Goal: Task Accomplishment & Management: Manage account settings

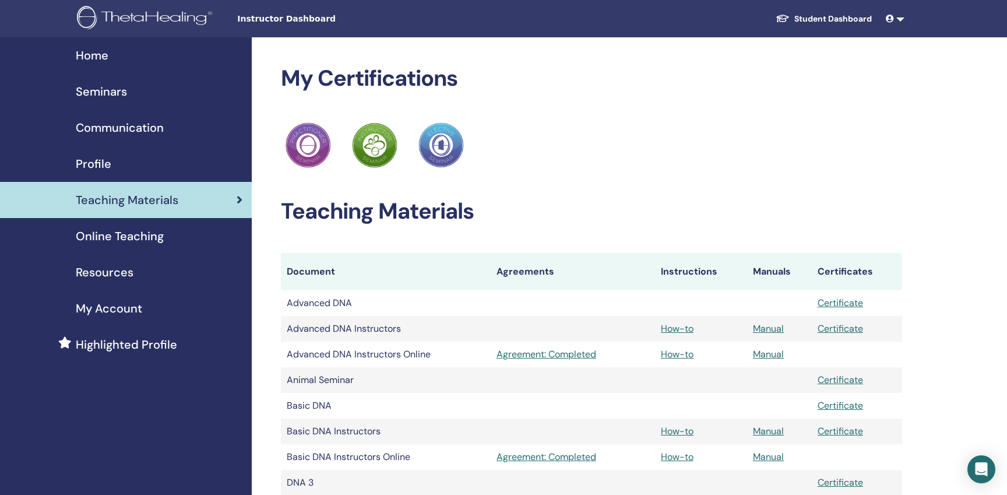
scroll to position [117, 0]
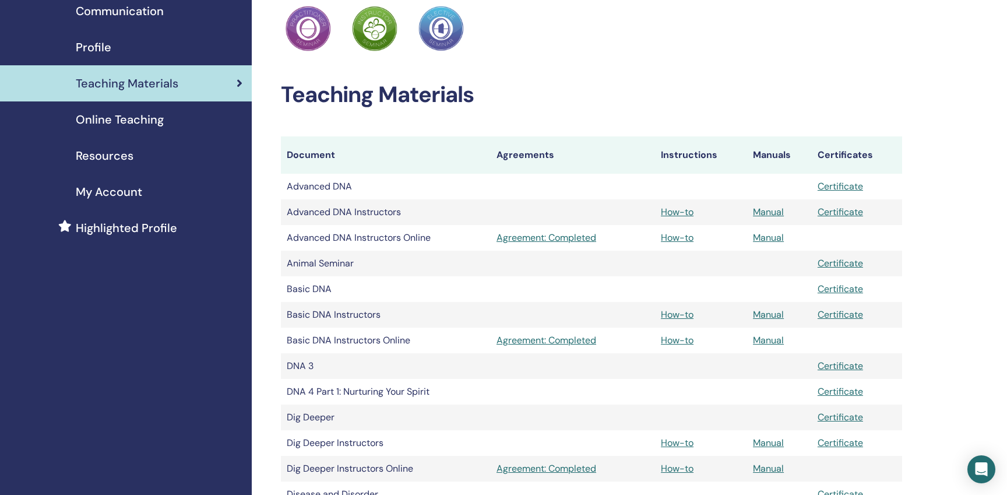
click at [126, 118] on span "Online Teaching" at bounding box center [120, 119] width 88 height 17
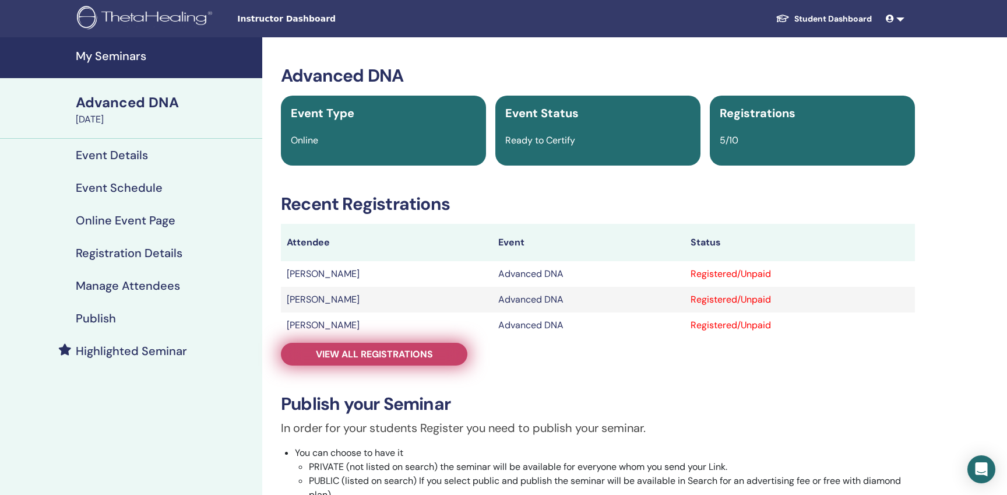
click at [343, 350] on span "View all registrations" at bounding box center [374, 354] width 117 height 12
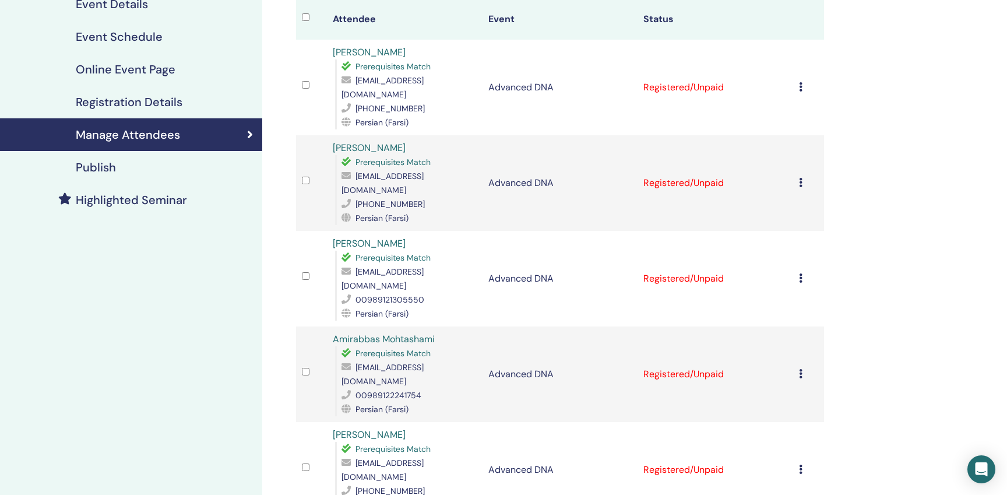
scroll to position [150, 0]
click at [800, 83] on icon at bounding box center [800, 87] width 3 height 9
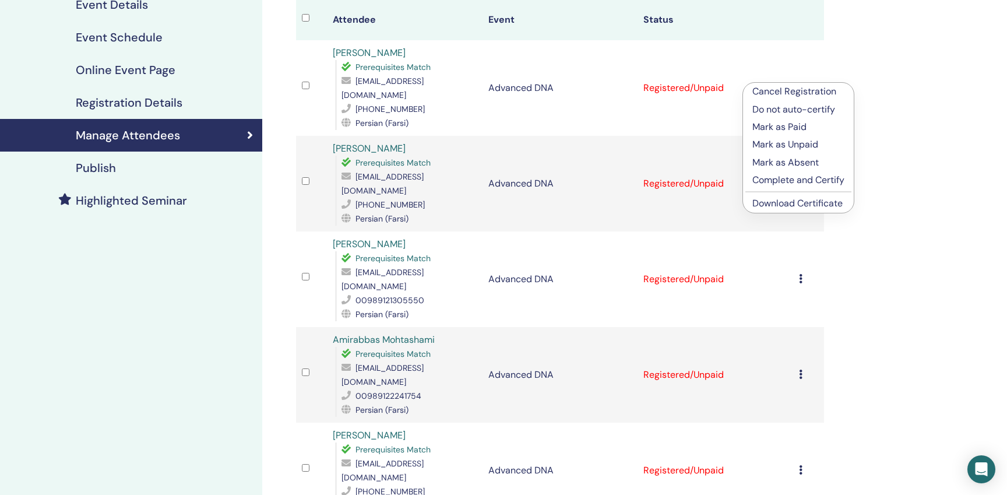
click at [803, 182] on p "Complete and Certify" at bounding box center [798, 180] width 92 height 14
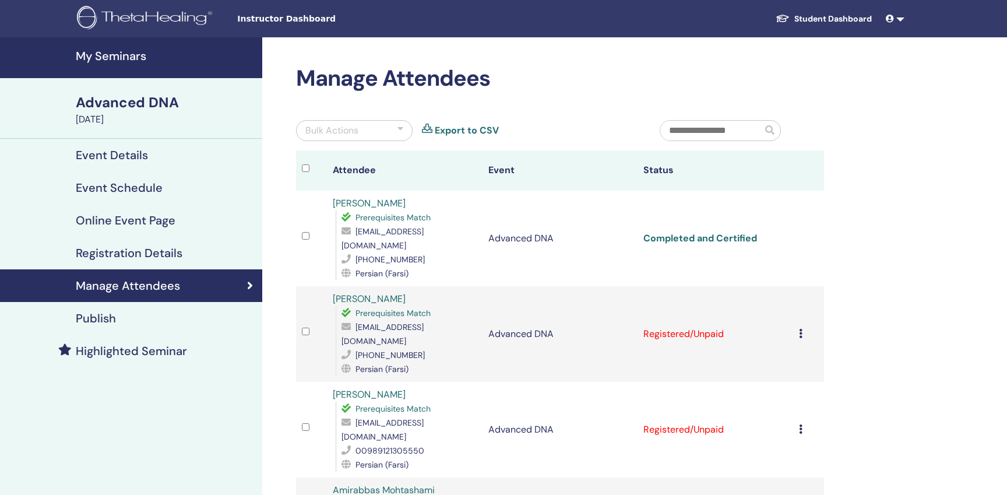
click at [726, 232] on link "Completed and Certified" at bounding box center [700, 238] width 114 height 12
click at [694, 315] on td "Registered/Unpaid" at bounding box center [714, 334] width 155 height 96
click at [800, 329] on icon at bounding box center [800, 333] width 3 height 9
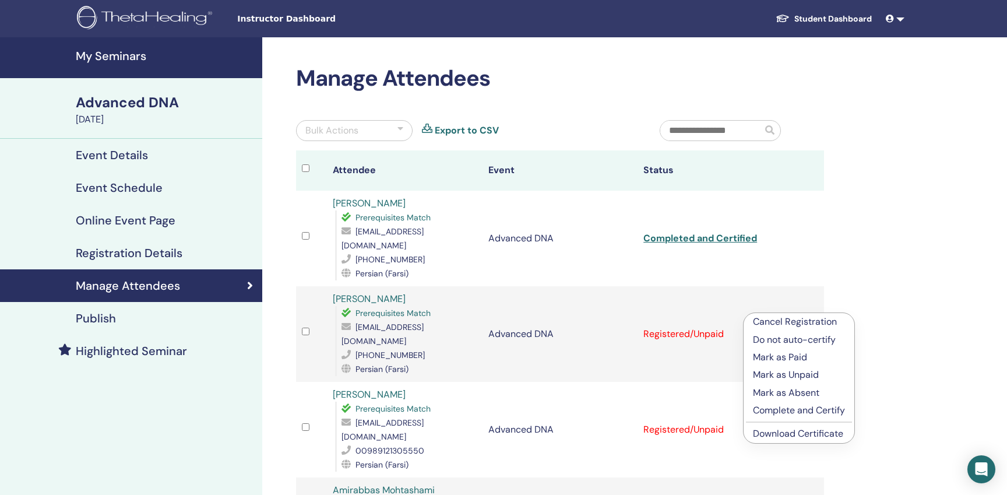
click at [796, 408] on p "Complete and Certify" at bounding box center [799, 410] width 92 height 14
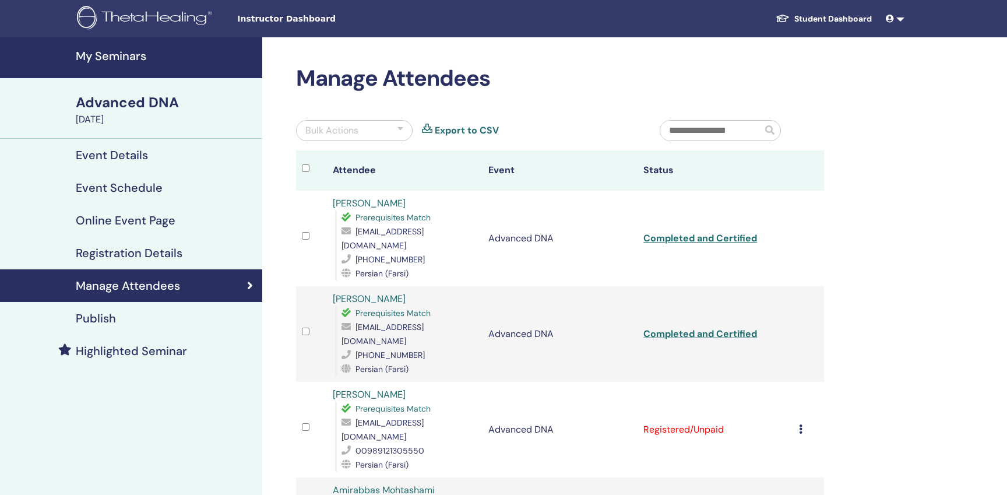
click at [797, 394] on td "Cancel Registration Do not auto-certify Mark as Paid Mark as Unpaid Mark as Abs…" at bounding box center [808, 430] width 31 height 96
click at [800, 424] on icon at bounding box center [800, 428] width 3 height 9
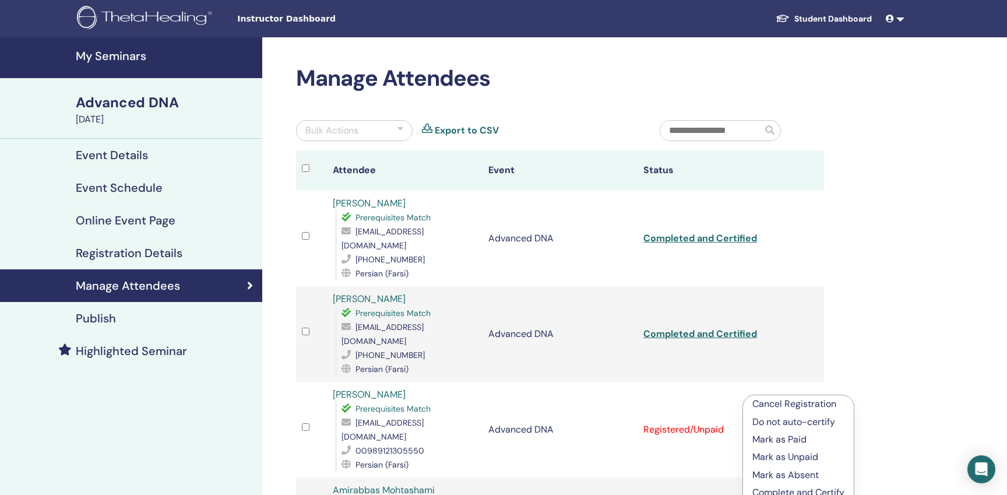
click at [802, 490] on p "Complete and Certify" at bounding box center [798, 492] width 92 height 14
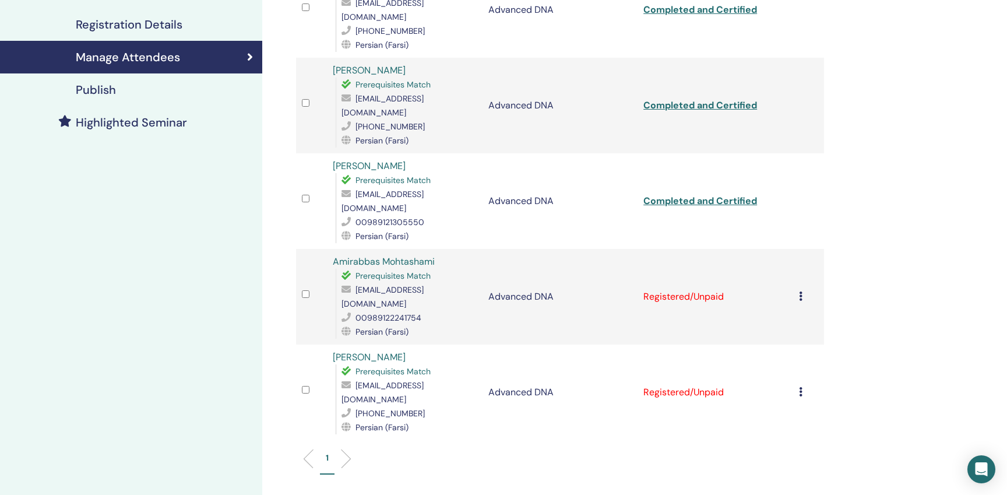
scroll to position [231, 0]
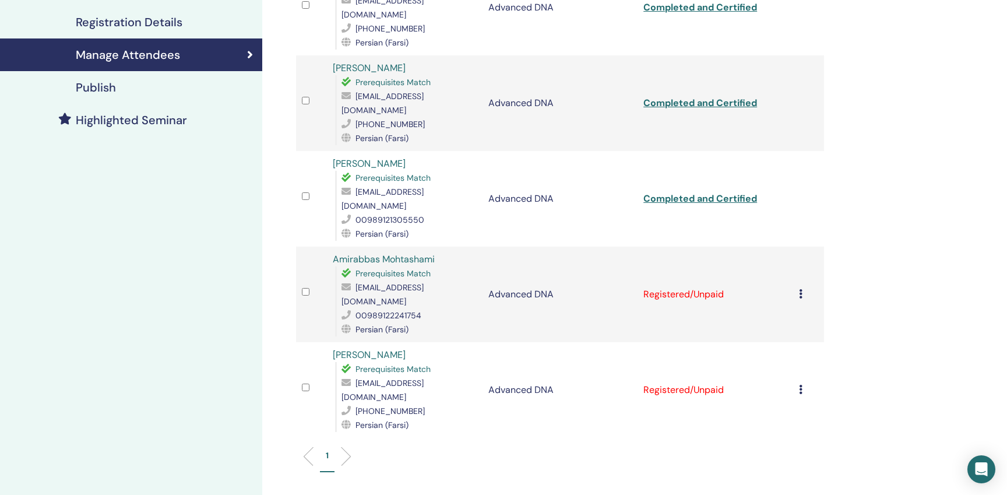
click at [799, 289] on icon at bounding box center [800, 293] width 3 height 9
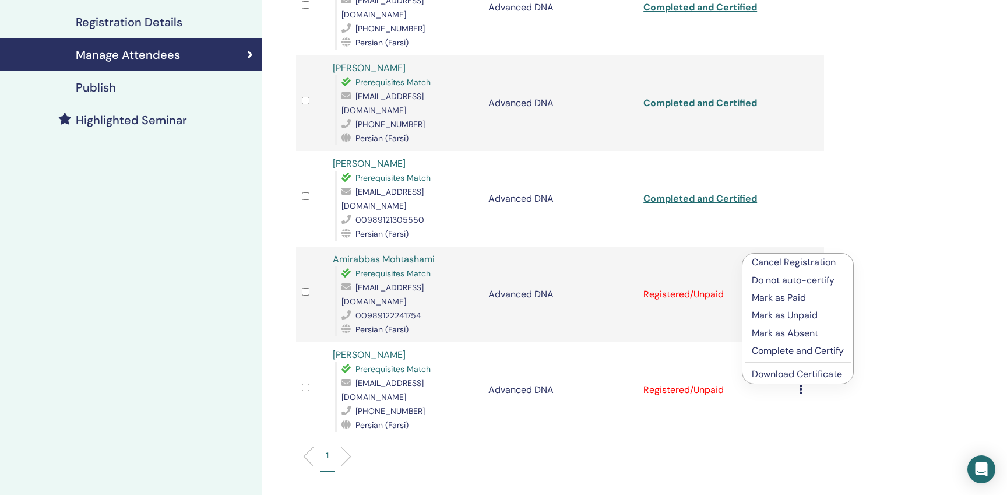
click at [801, 352] on p "Complete and Certify" at bounding box center [797, 351] width 92 height 14
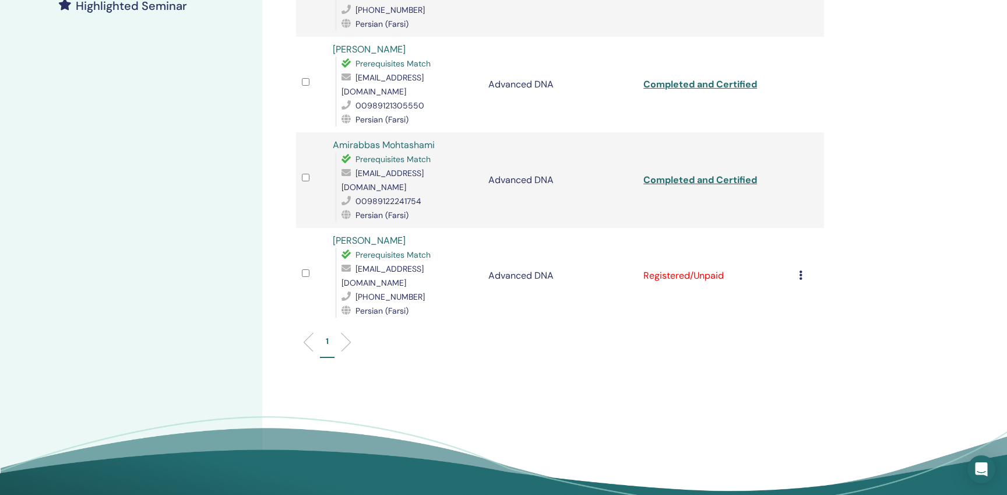
scroll to position [369, 0]
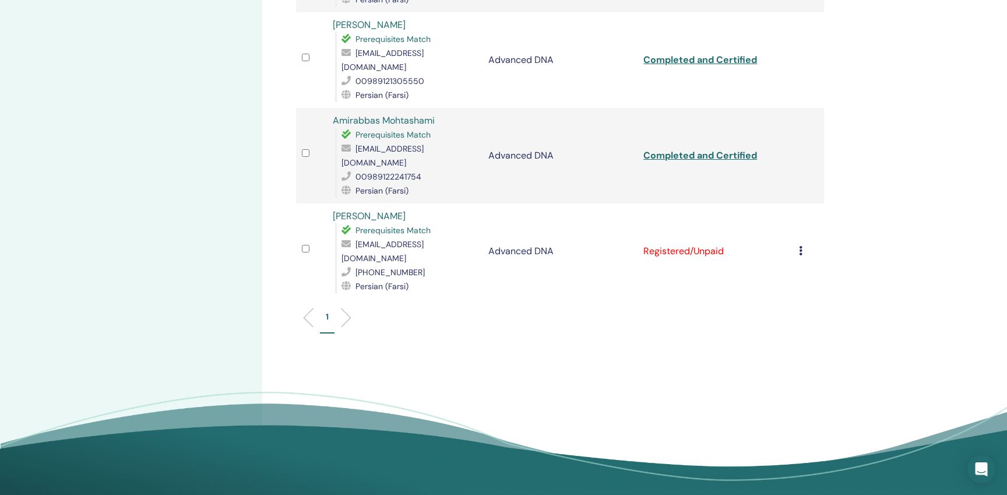
click at [800, 246] on icon at bounding box center [800, 250] width 3 height 9
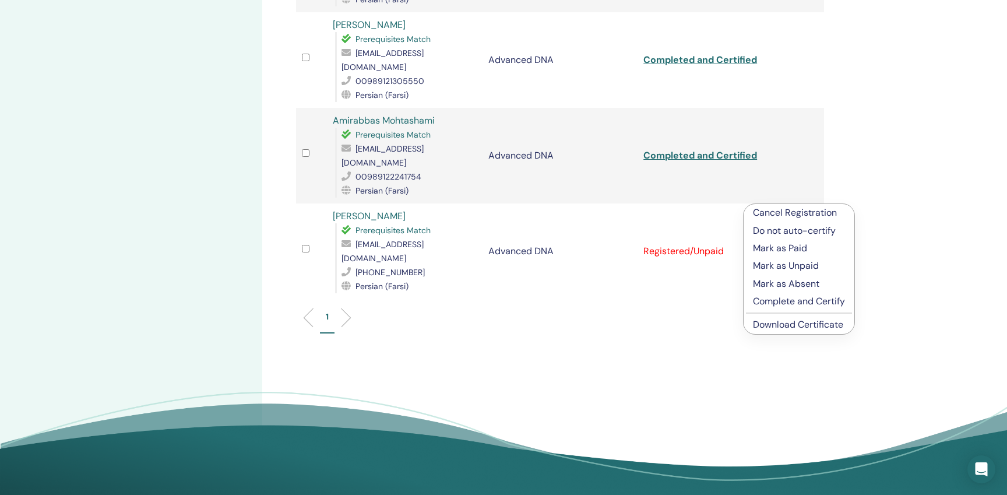
click at [790, 303] on p "Complete and Certify" at bounding box center [799, 301] width 92 height 14
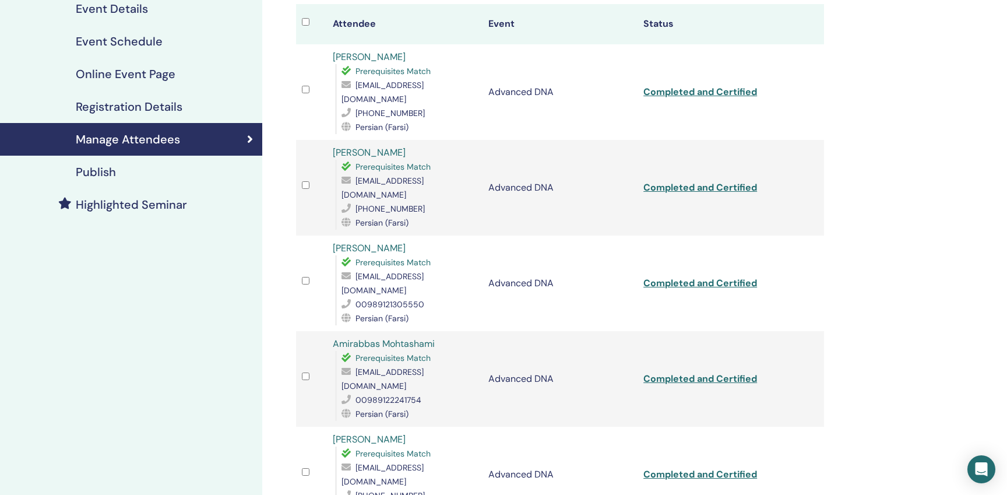
scroll to position [142, 0]
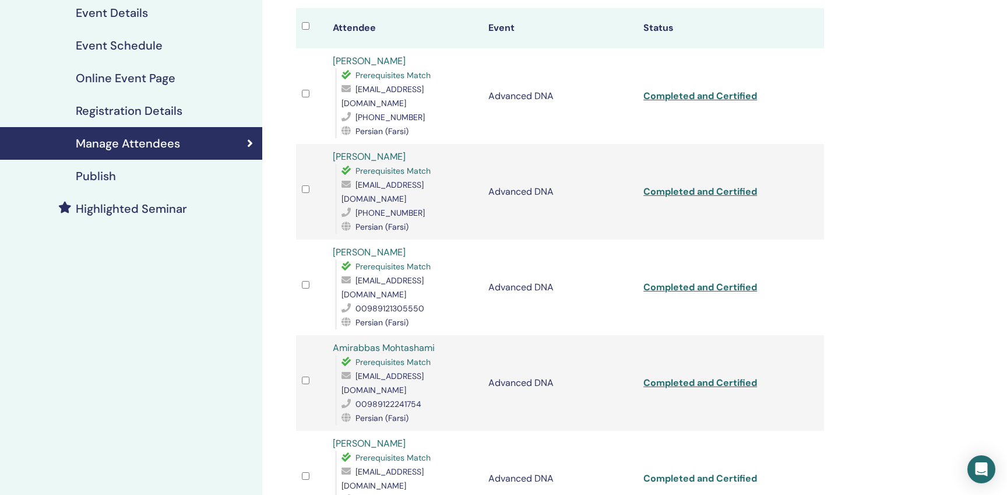
click at [699, 472] on link "Completed and Certified" at bounding box center [700, 478] width 114 height 12
click at [707, 376] on link "Completed and Certified" at bounding box center [700, 382] width 114 height 12
click at [718, 281] on link "Completed and Certified" at bounding box center [700, 287] width 114 height 12
click at [722, 185] on link "Completed and Certified" at bounding box center [700, 191] width 114 height 12
click at [723, 90] on link "Completed and Certified" at bounding box center [700, 96] width 114 height 12
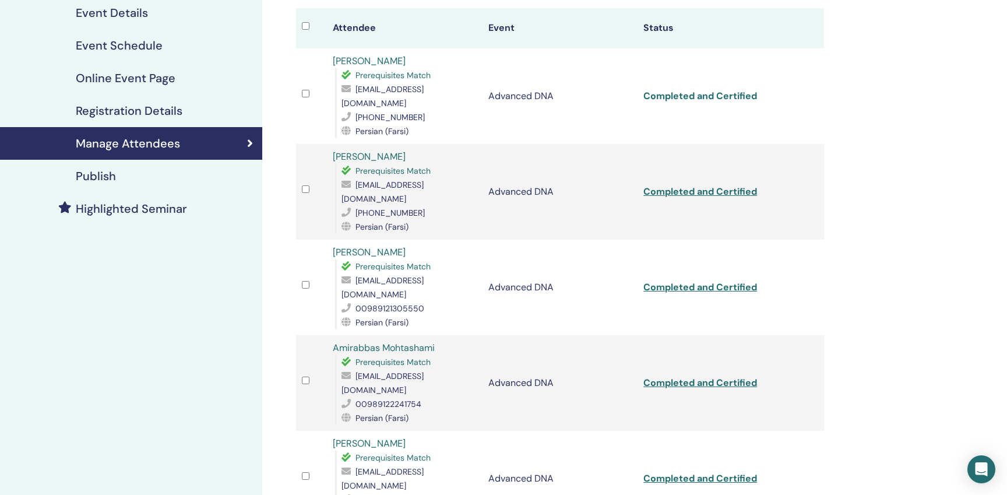
scroll to position [0, 0]
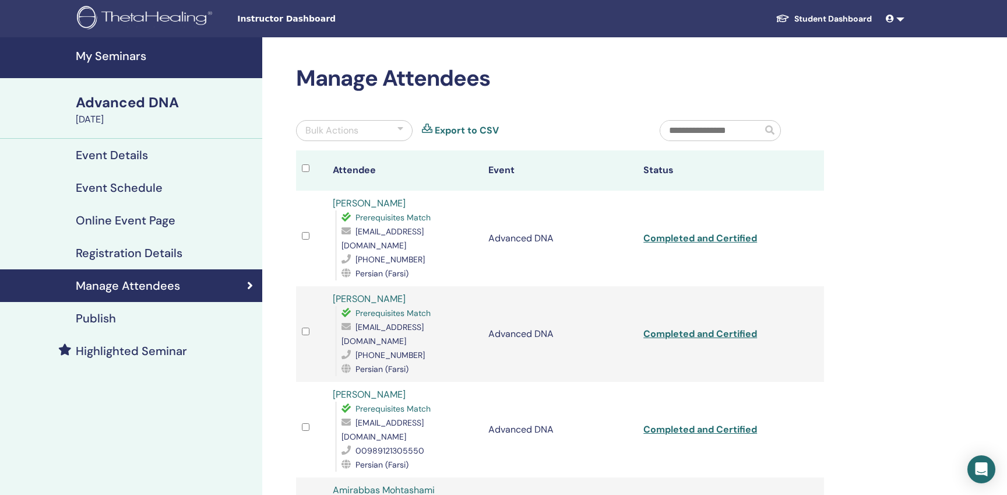
click at [128, 99] on div "Advanced DNA" at bounding box center [165, 103] width 179 height 20
